Goal: Information Seeking & Learning: Find specific page/section

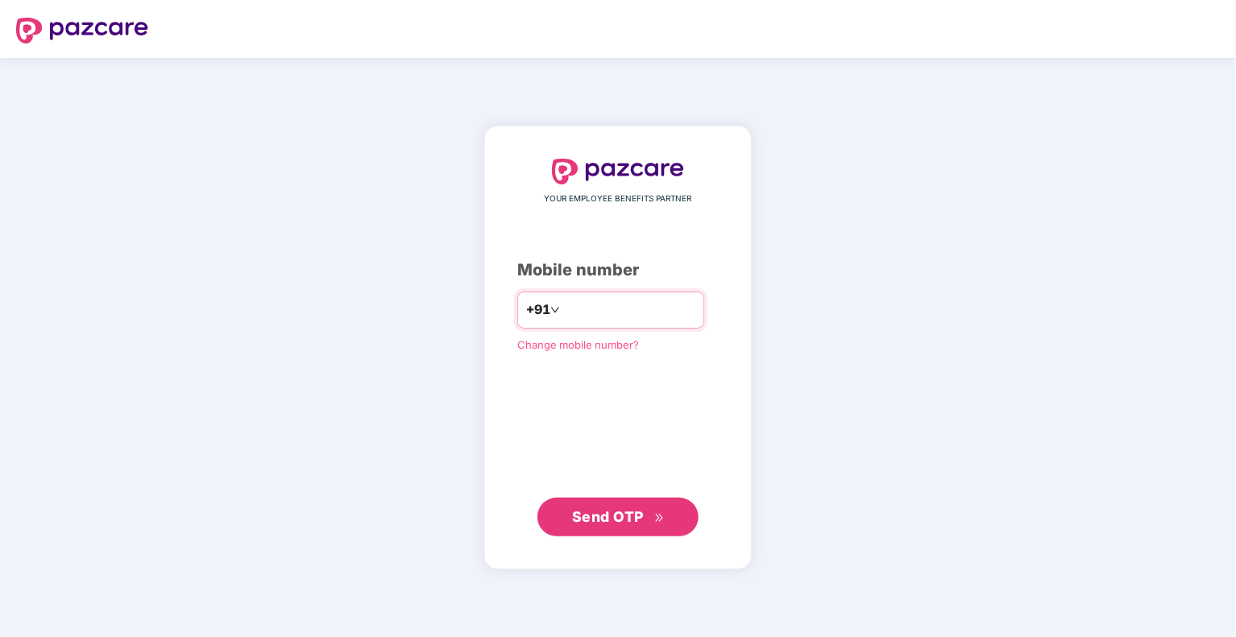
click at [599, 309] on input "number" at bounding box center [629, 310] width 132 height 26
type input "**********"
click at [625, 516] on span "Send OTP" at bounding box center [608, 515] width 72 height 17
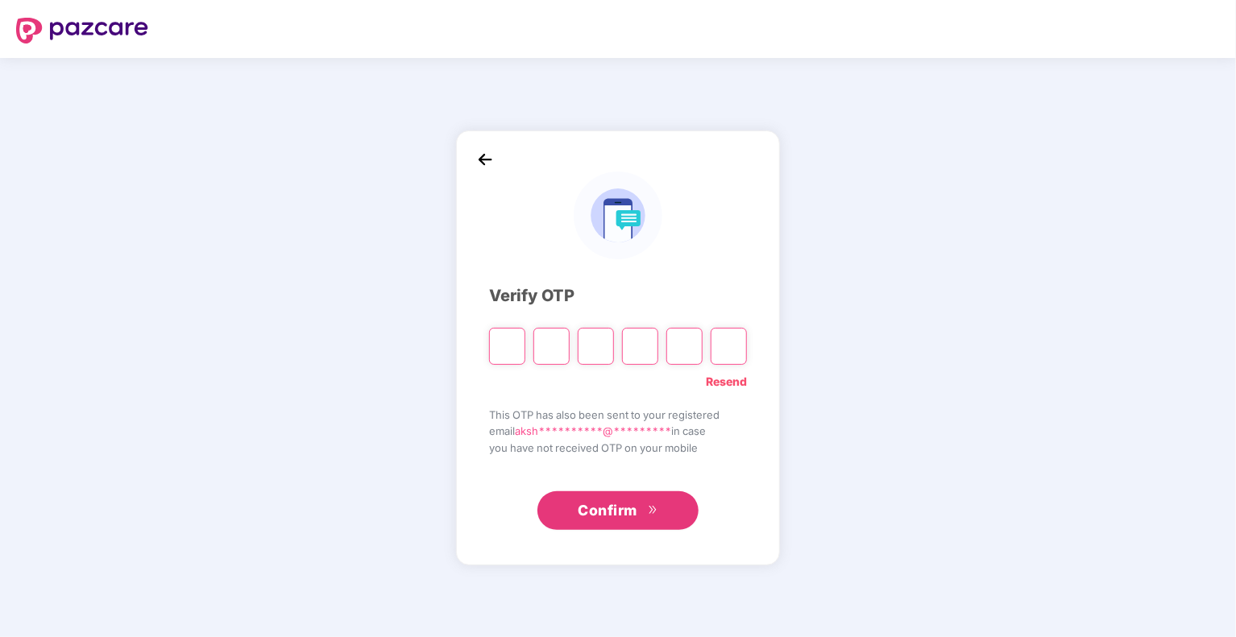
type input "*"
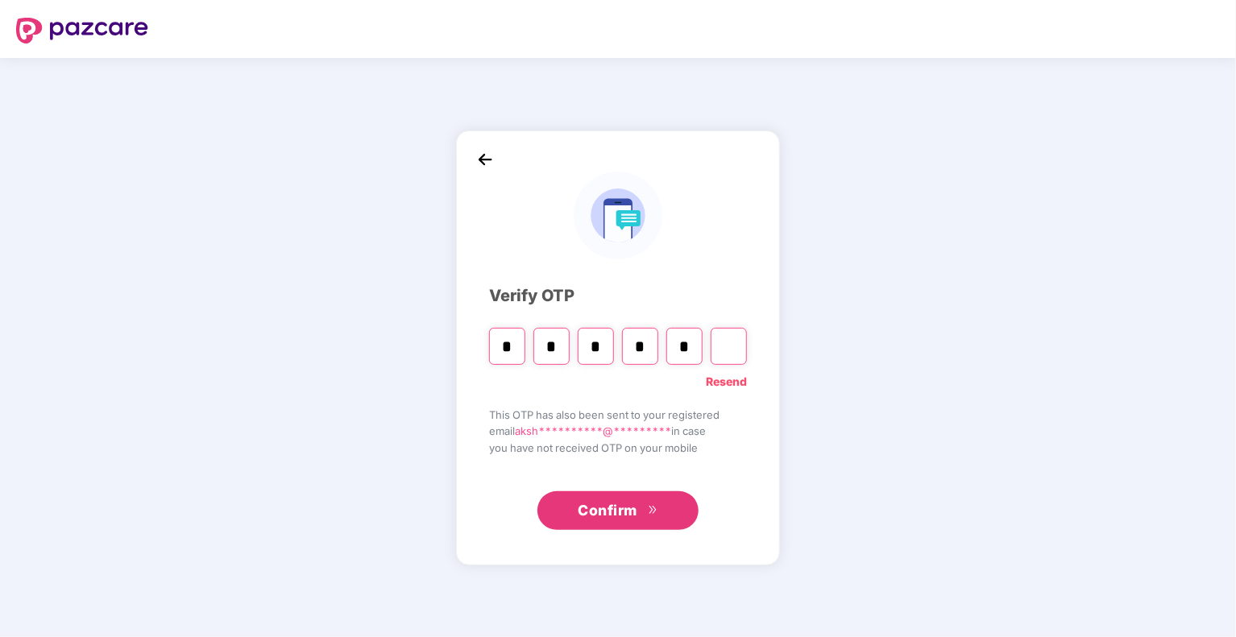
type input "*"
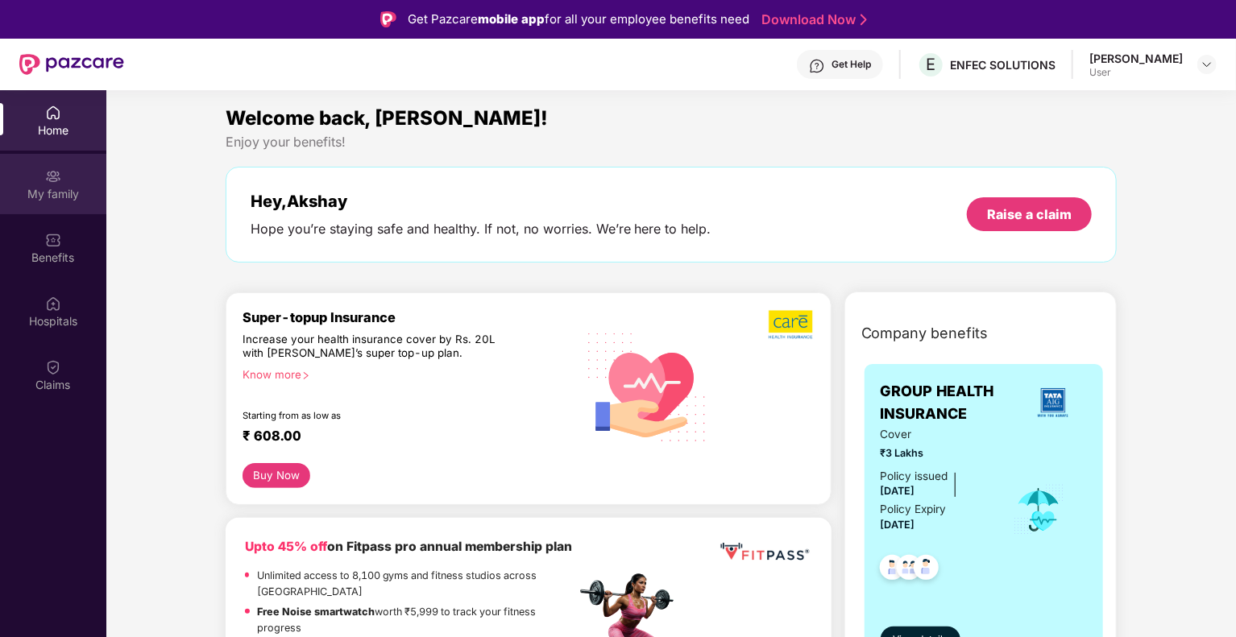
click at [45, 177] on img at bounding box center [53, 176] width 16 height 16
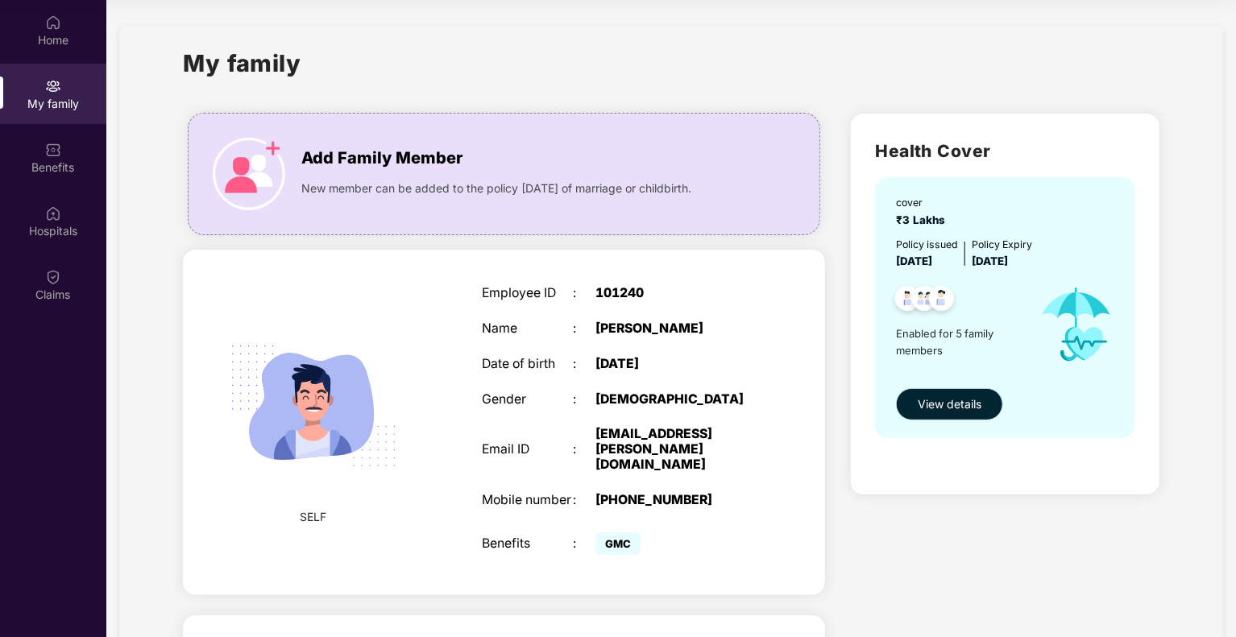
click at [953, 406] on span "View details" at bounding box center [950, 405] width 64 height 18
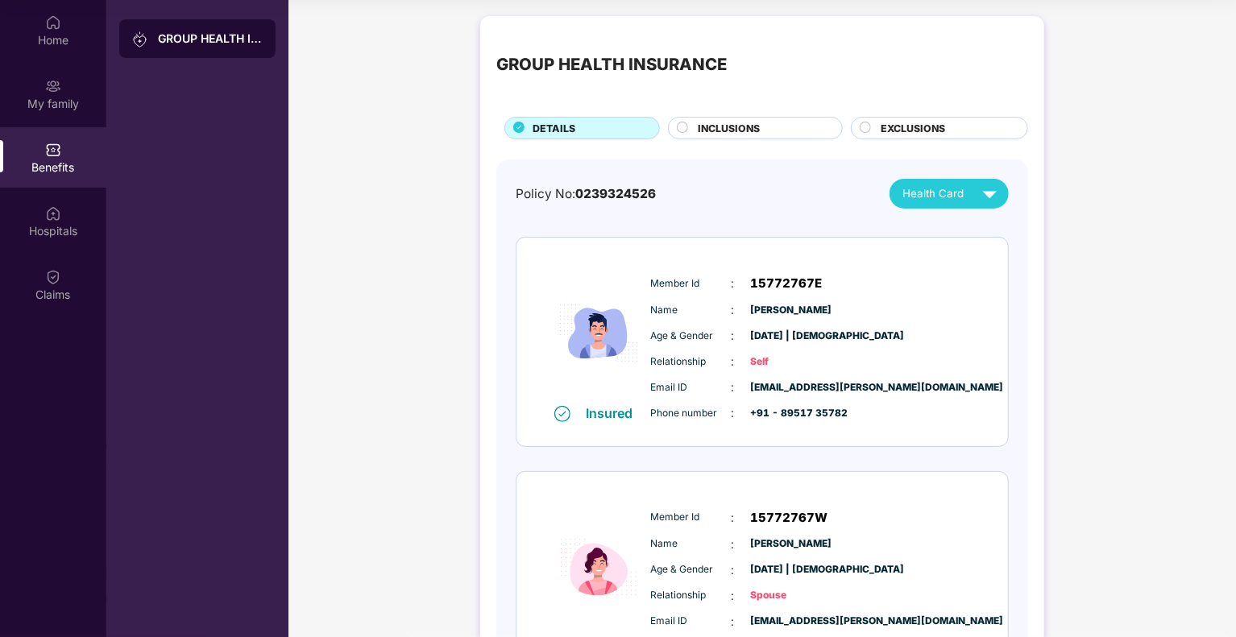
click at [739, 132] on span "INCLUSIONS" at bounding box center [729, 128] width 62 height 15
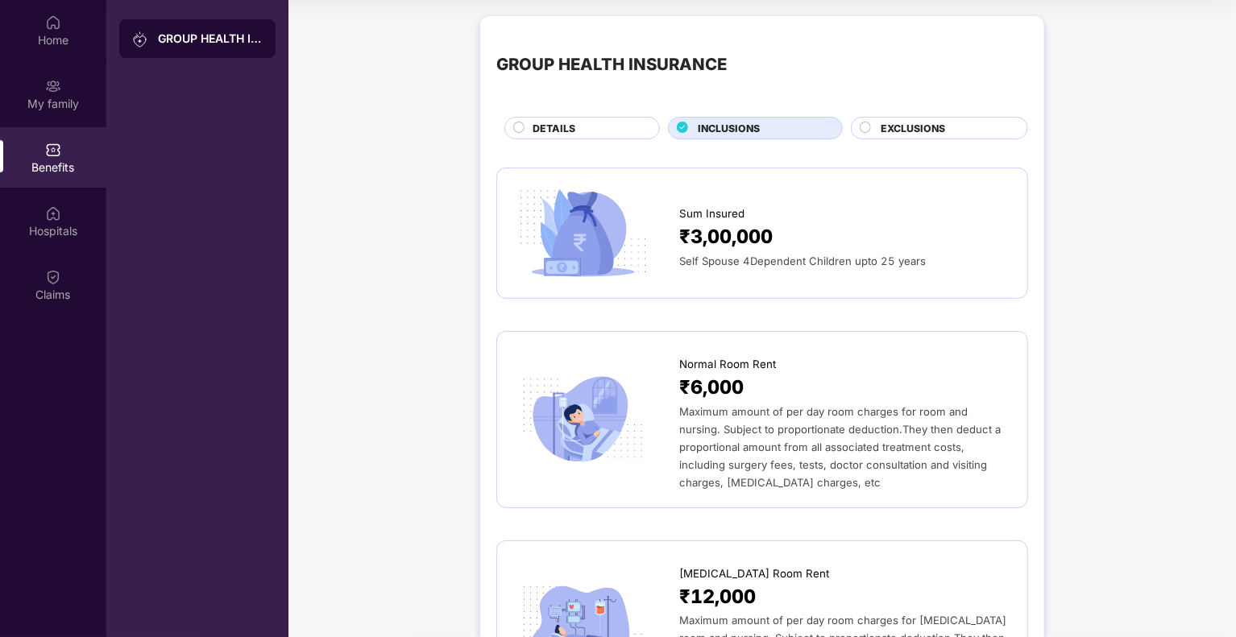
click at [900, 131] on span "EXCLUSIONS" at bounding box center [912, 128] width 64 height 15
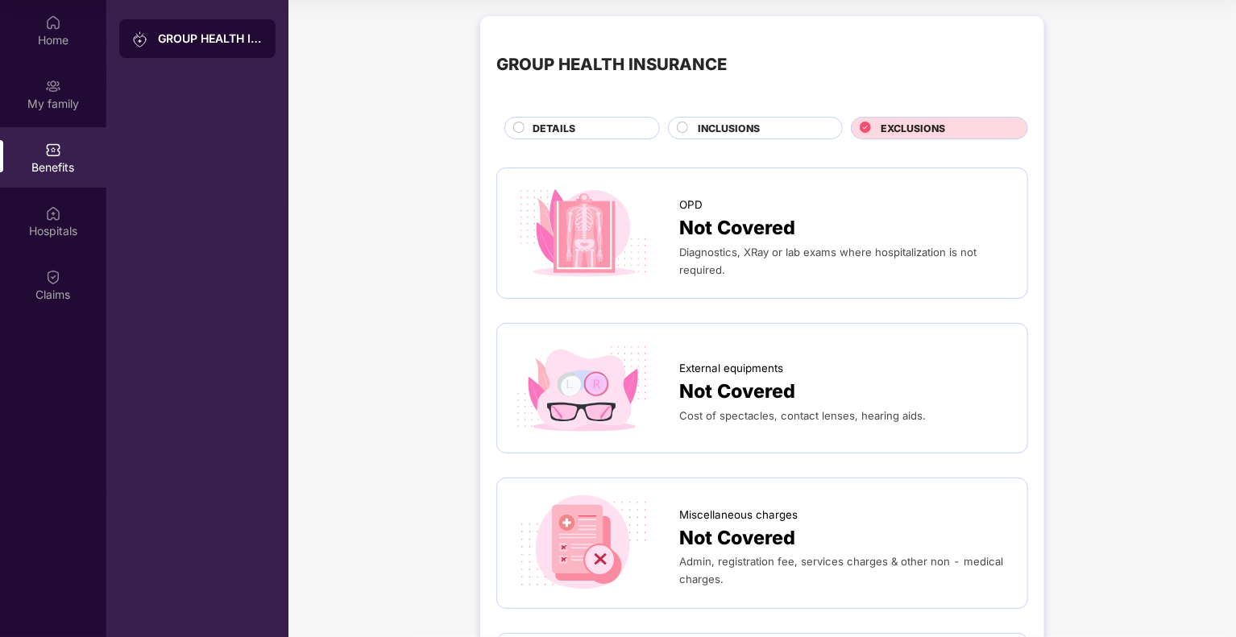
click at [545, 130] on span "DETAILS" at bounding box center [553, 128] width 43 height 15
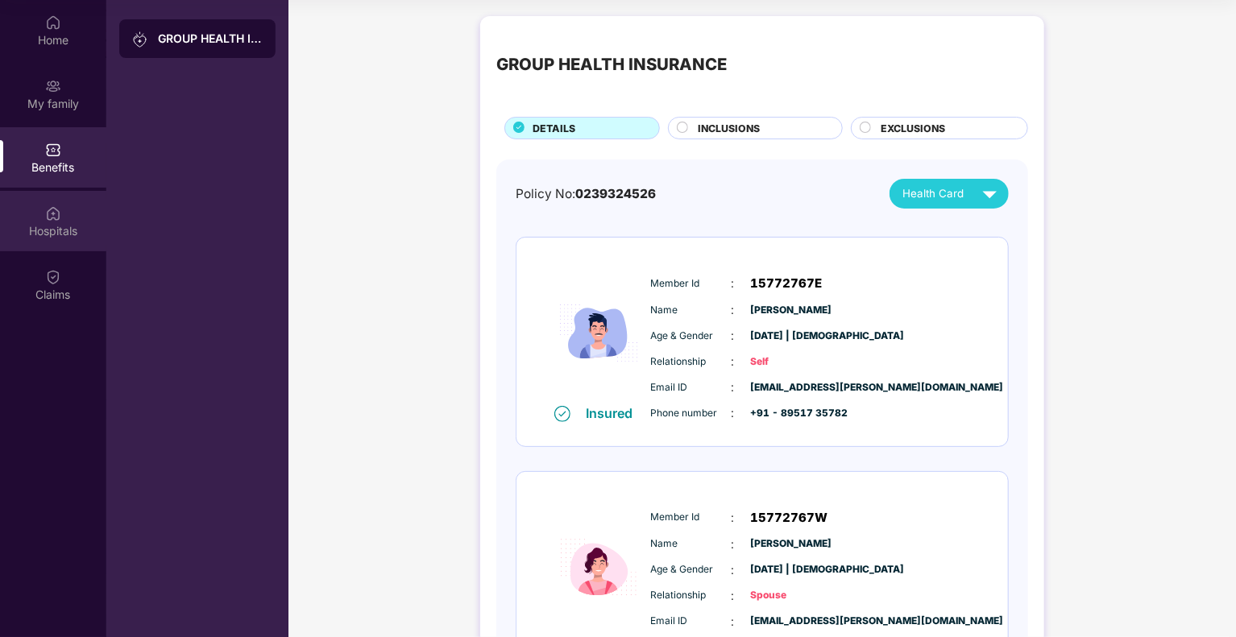
click at [48, 250] on div "Hospitals" at bounding box center [53, 221] width 106 height 60
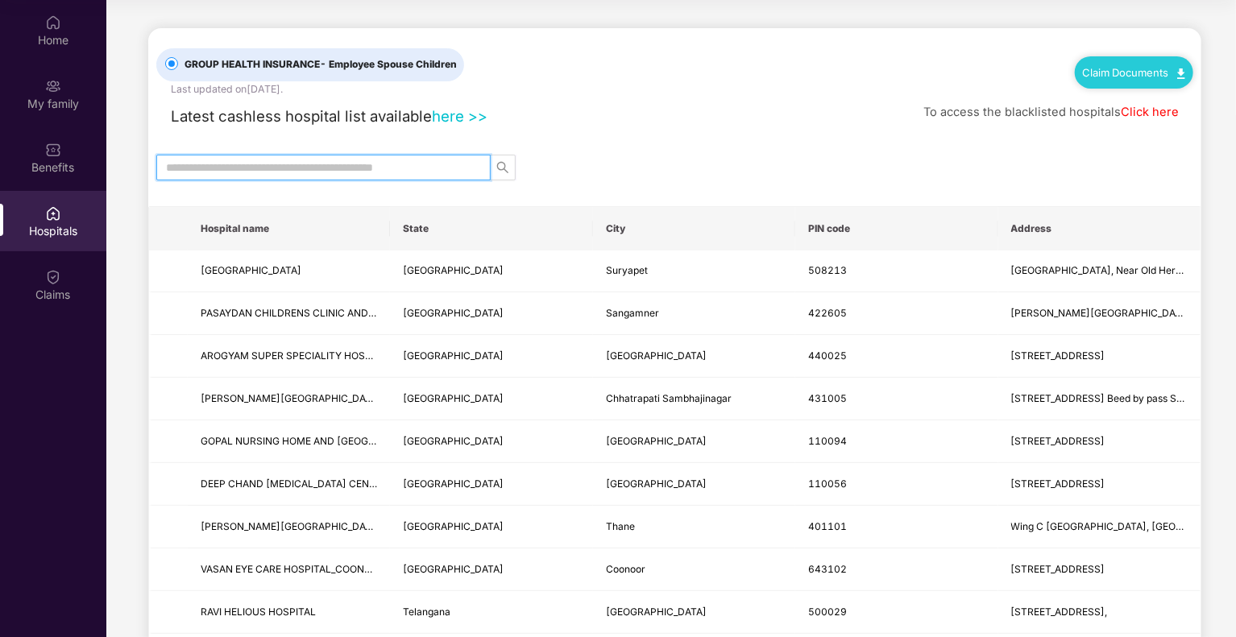
click at [326, 164] on input "text" at bounding box center [317, 168] width 302 height 18
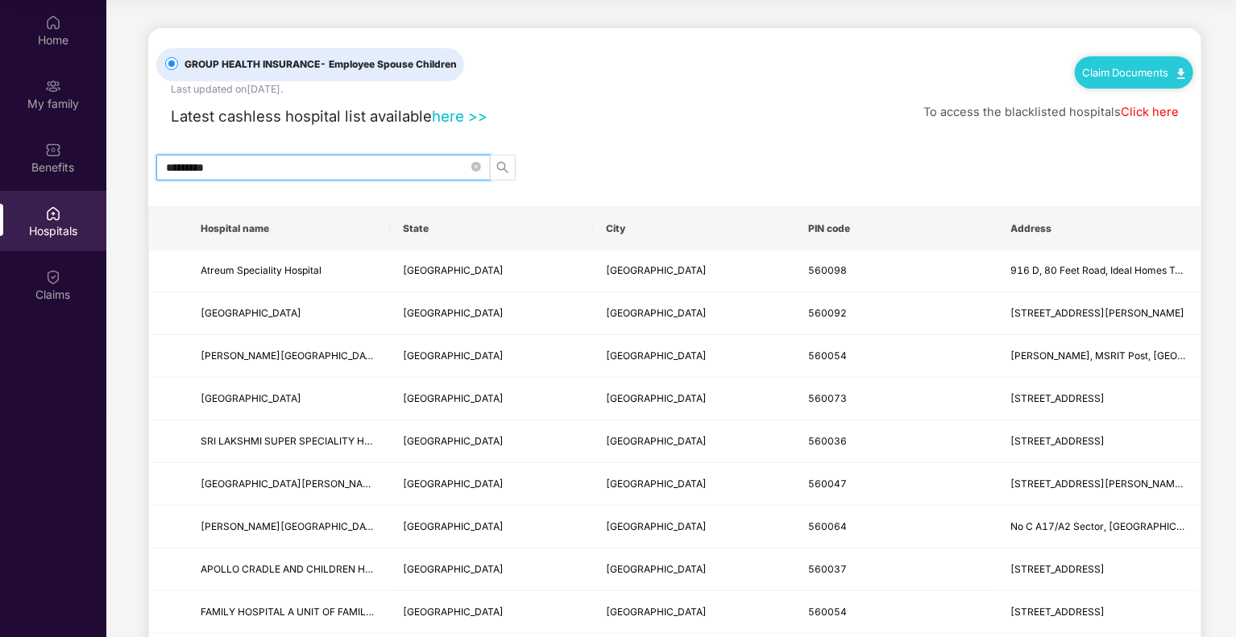
click at [496, 157] on button "button" at bounding box center [503, 168] width 26 height 26
click at [503, 170] on icon "search" at bounding box center [502, 167] width 13 height 13
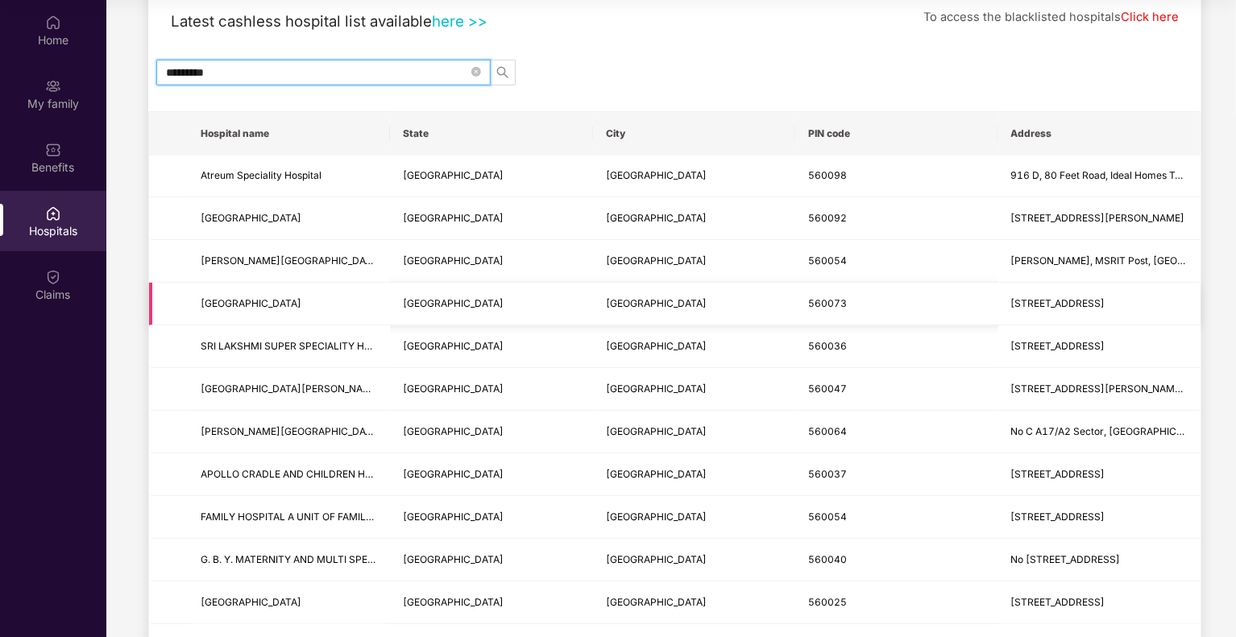
scroll to position [97, 0]
type input "*"
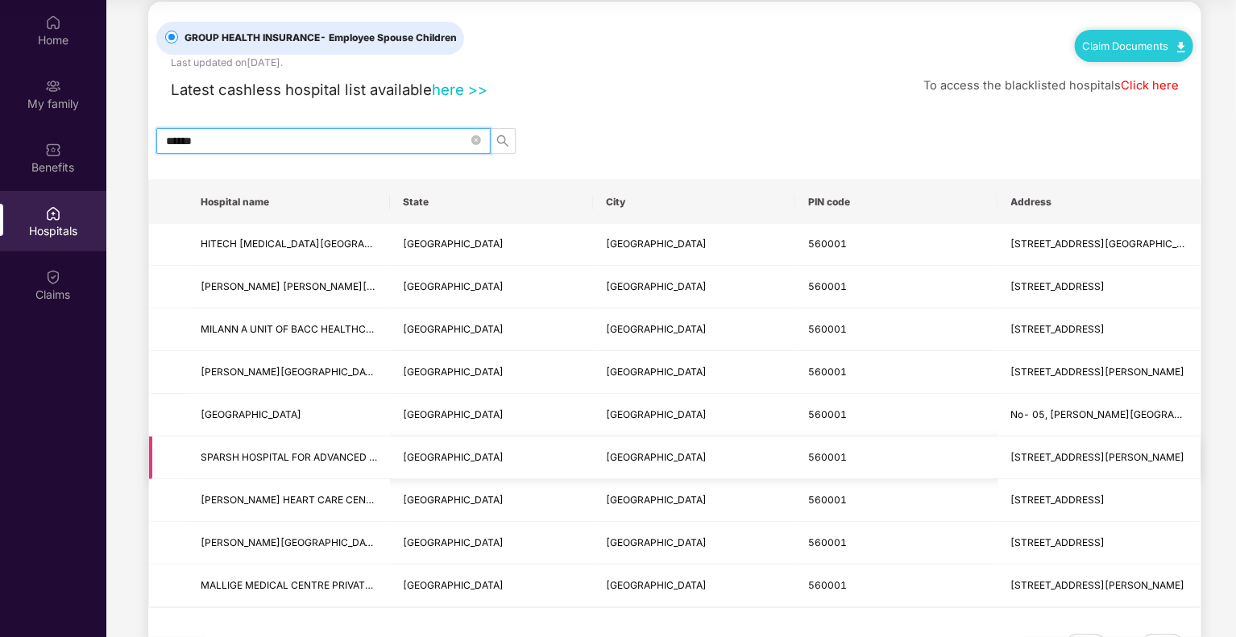
scroll to position [0, 0]
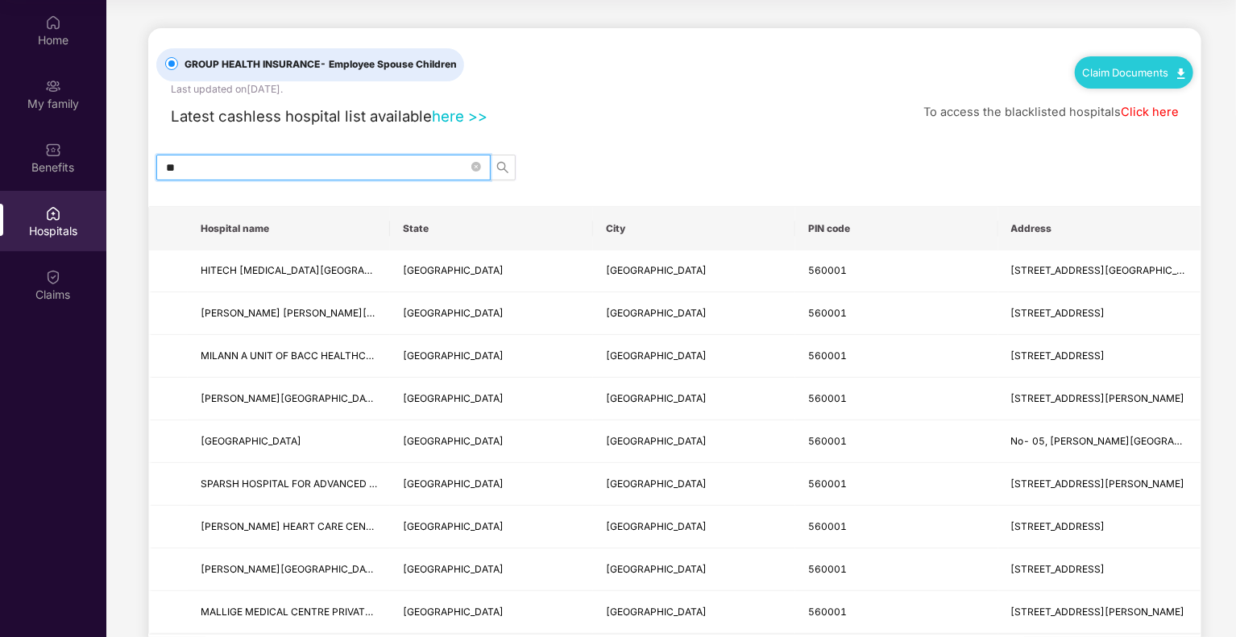
type input "*"
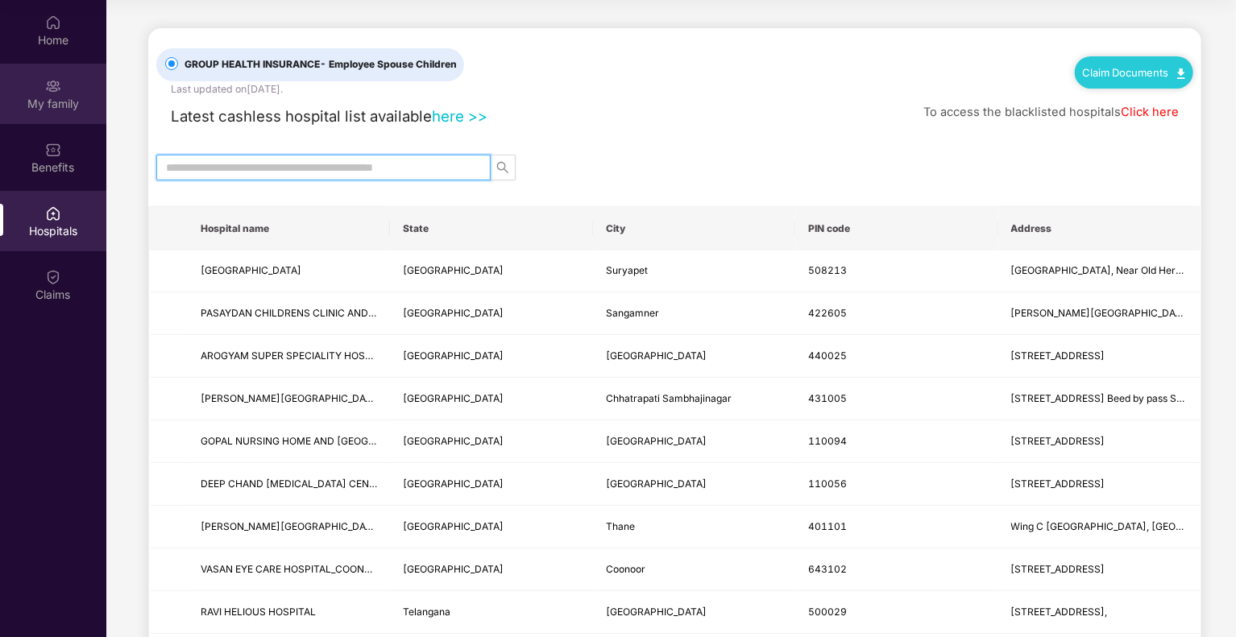
click at [58, 105] on div "My family" at bounding box center [53, 104] width 106 height 16
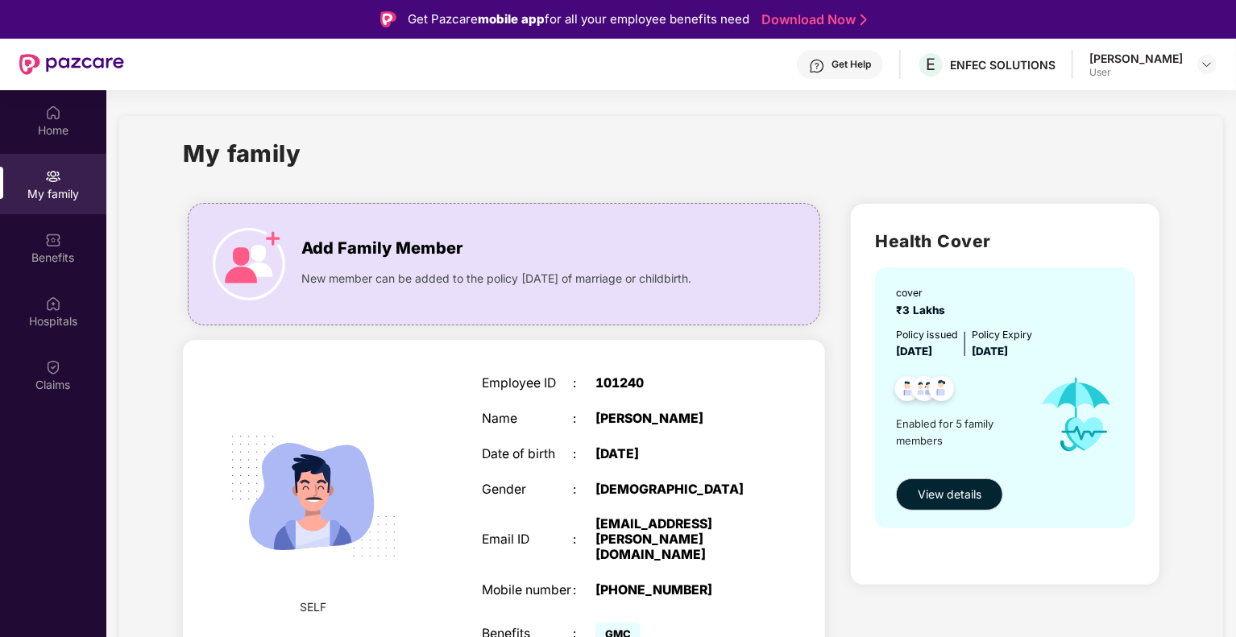
click at [838, 72] on div "Get Help" at bounding box center [840, 64] width 86 height 29
click at [1199, 57] on div at bounding box center [1206, 64] width 19 height 19
click at [1204, 60] on img at bounding box center [1206, 64] width 13 height 13
